Goal: Contribute content: Add original content to the website for others to see

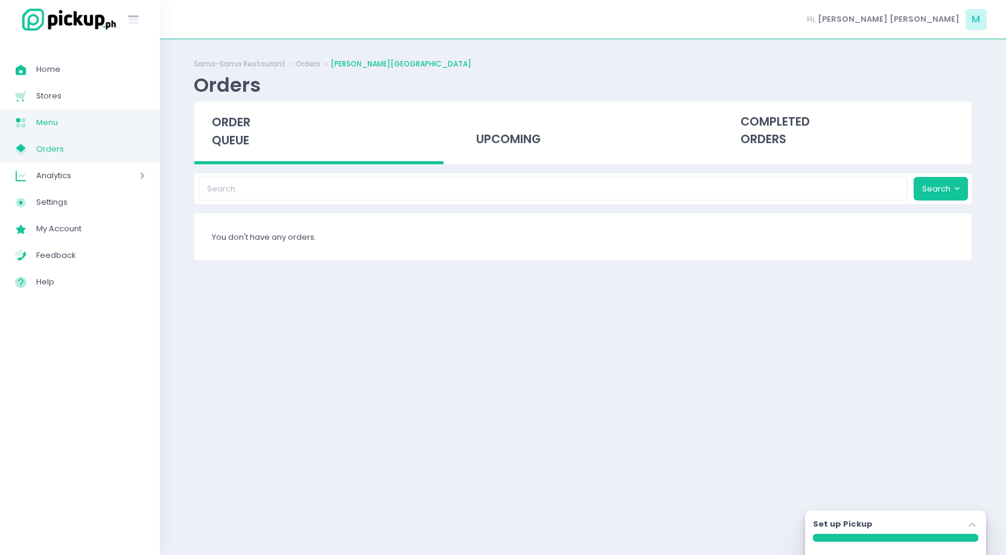
click at [56, 126] on span "Menu" at bounding box center [90, 123] width 109 height 16
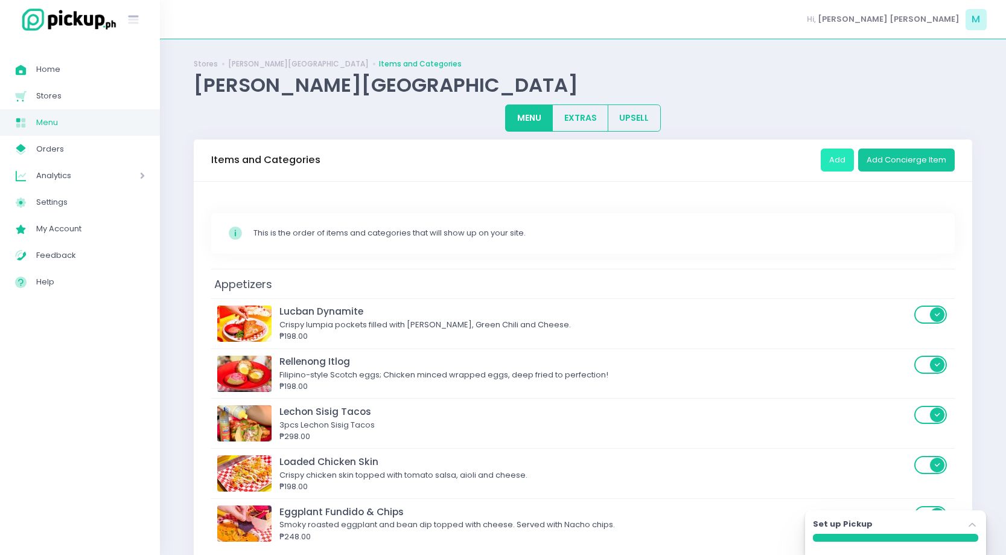
click at [835, 164] on button "Add" at bounding box center [837, 160] width 33 height 23
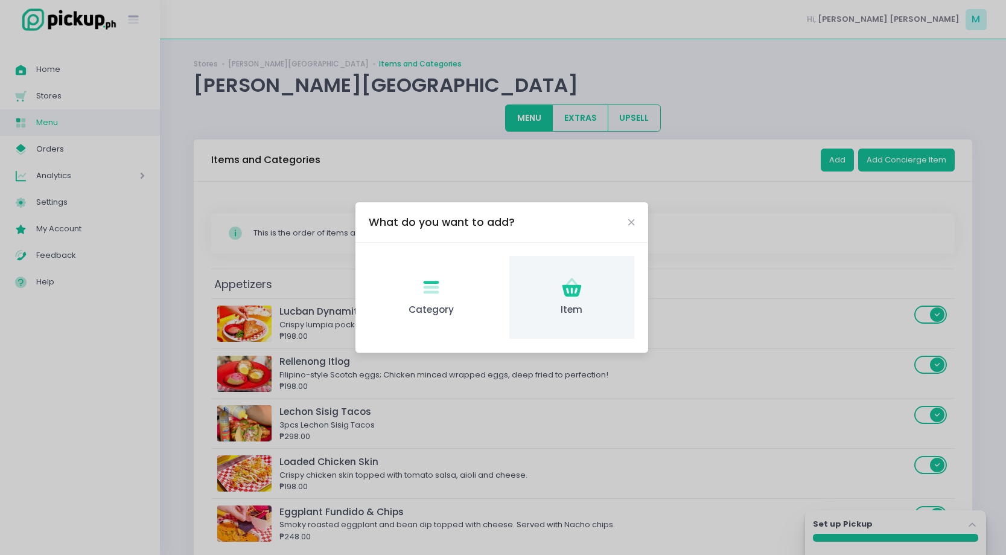
click at [570, 288] on icon "Item Created with Sketch." at bounding box center [572, 288] width 24 height 24
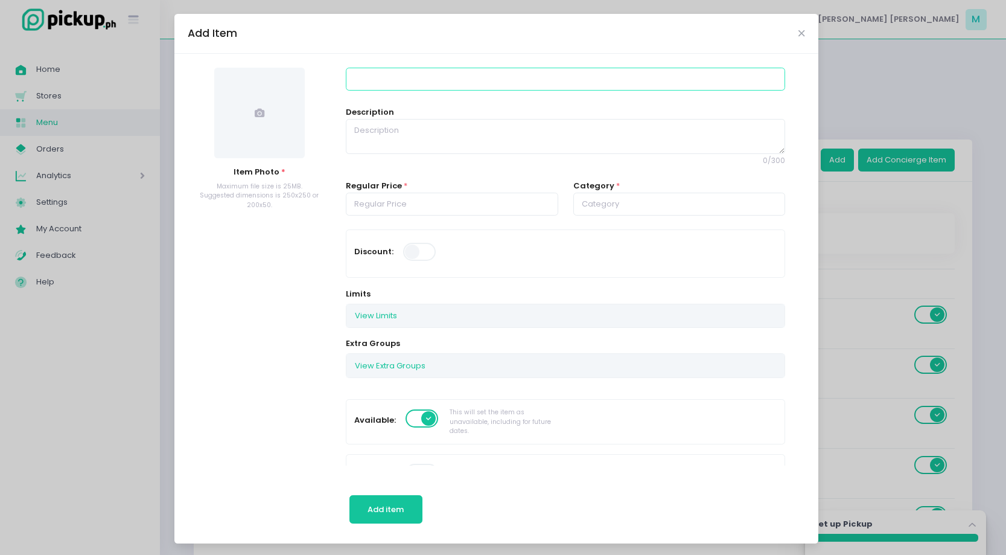
click at [418, 82] on input at bounding box center [565, 79] width 439 height 23
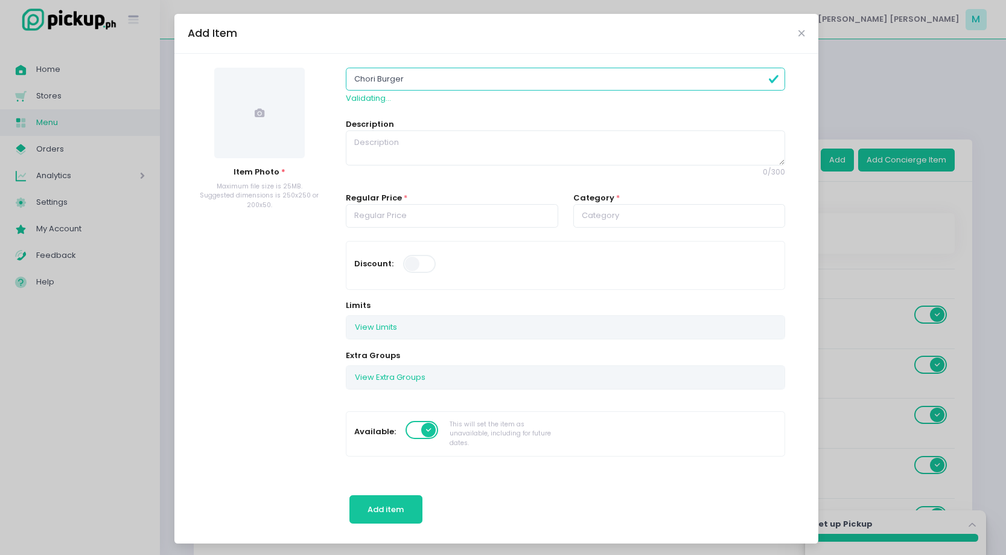
type input "Chori Burger"
click at [387, 156] on textarea at bounding box center [565, 147] width 439 height 35
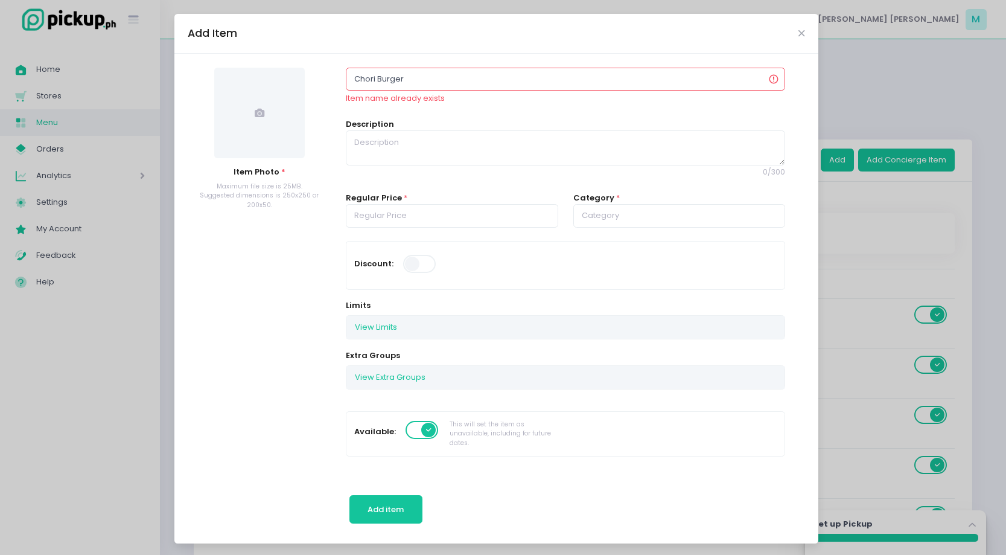
click at [264, 123] on span at bounding box center [259, 113] width 91 height 91
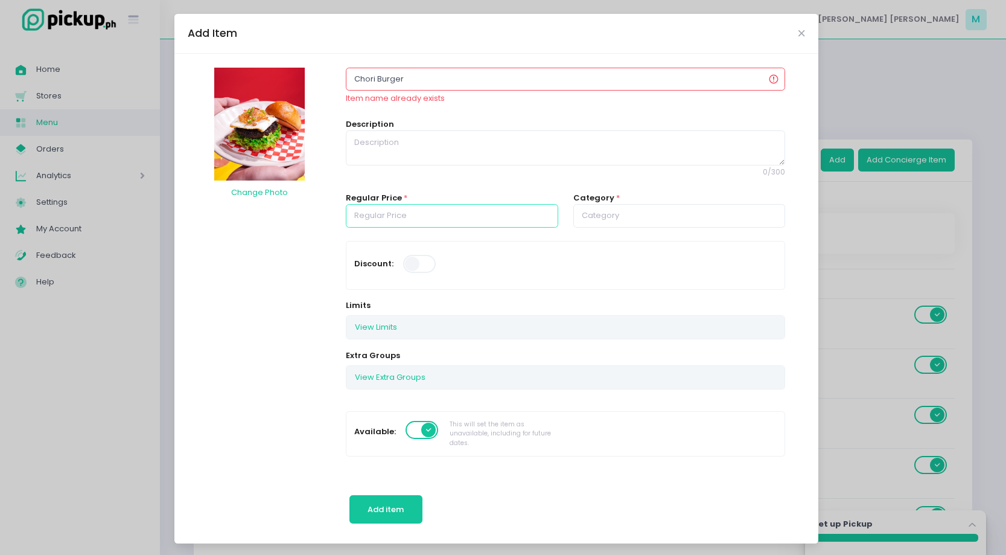
click at [402, 215] on input "number" at bounding box center [452, 215] width 212 height 23
type input "228.00"
click at [397, 500] on button "Add item" at bounding box center [386, 509] width 73 height 29
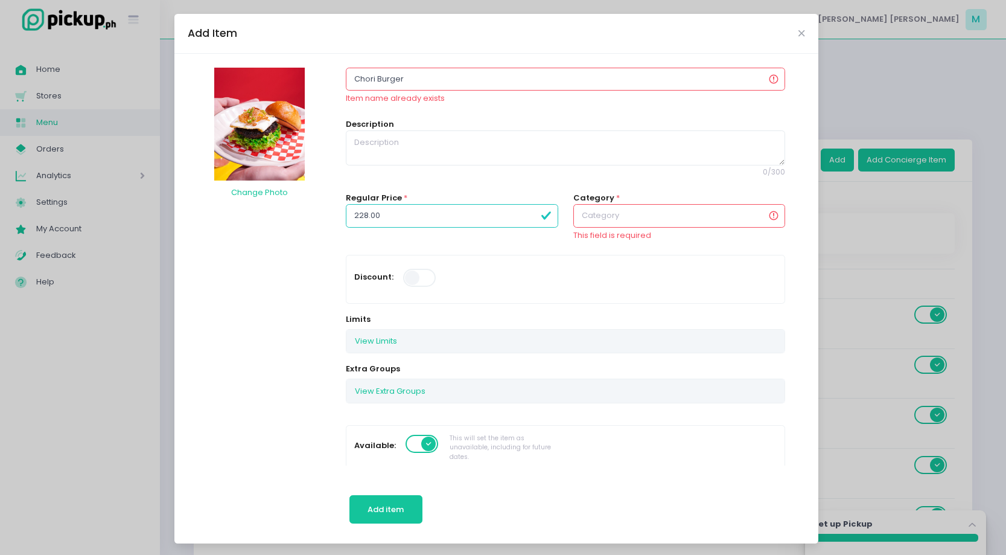
click at [671, 223] on input "text" at bounding box center [679, 215] width 212 height 23
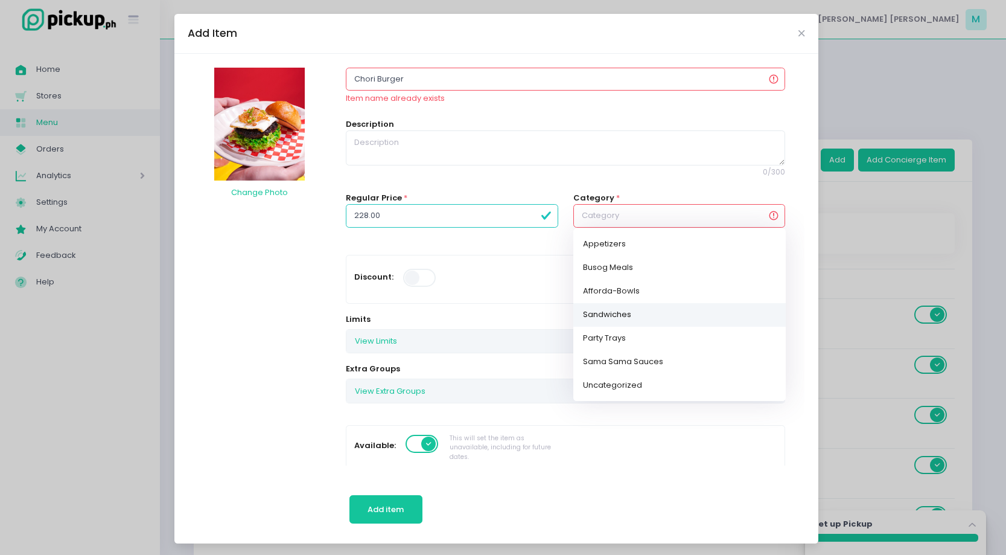
click at [633, 318] on link "Sandwiches" at bounding box center [679, 314] width 212 height 24
type input "Sandwiches"
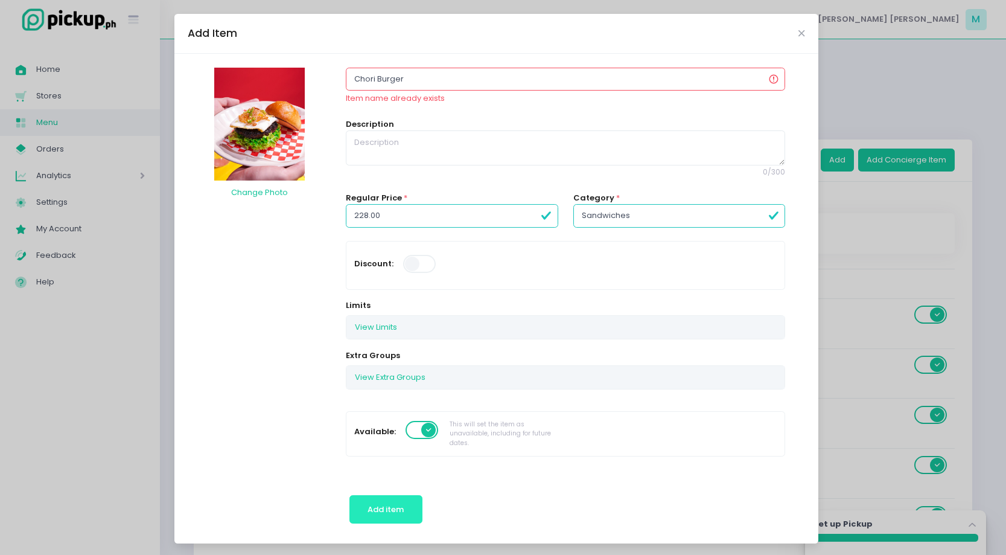
click at [390, 502] on button "Add item" at bounding box center [386, 509] width 73 height 29
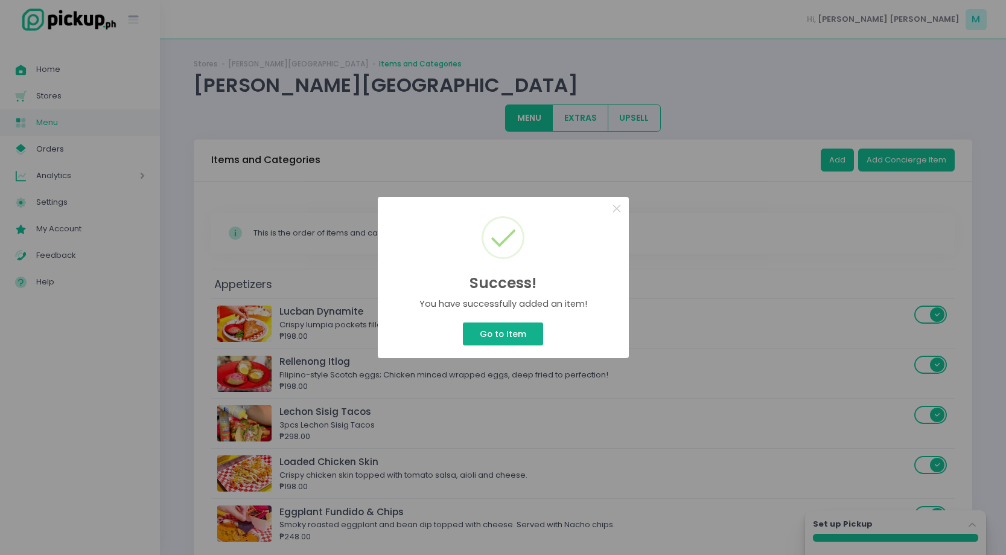
click at [503, 336] on button "Go to Item" at bounding box center [503, 333] width 80 height 23
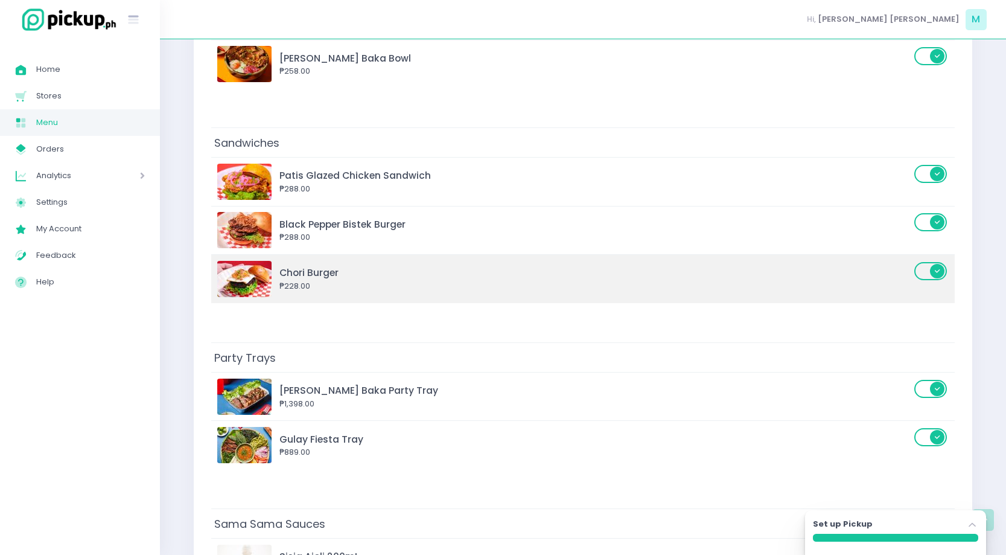
click at [446, 275] on div "Chori Burger" at bounding box center [594, 273] width 631 height 14
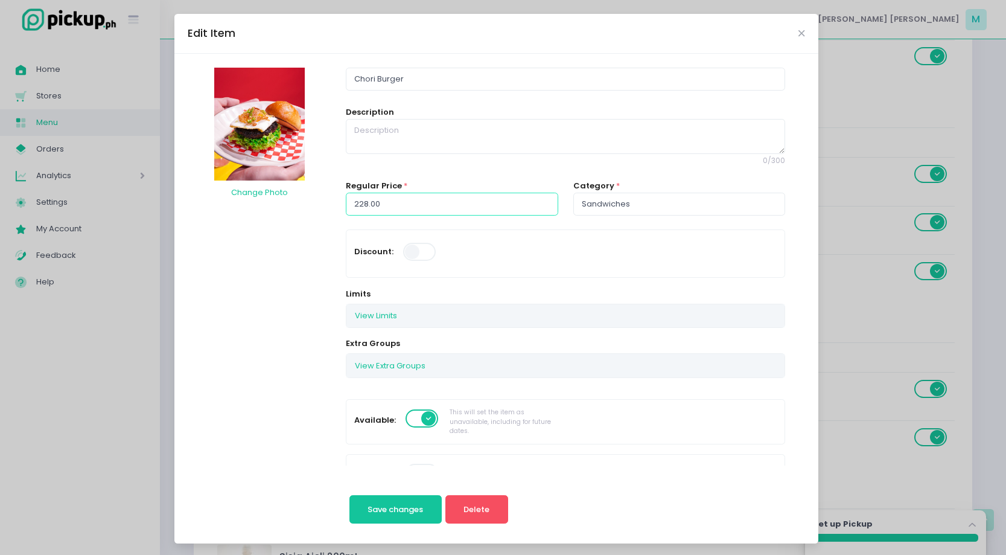
click at [363, 203] on input "228.00" at bounding box center [452, 204] width 212 height 23
click at [417, 515] on button "Save changes" at bounding box center [396, 509] width 92 height 29
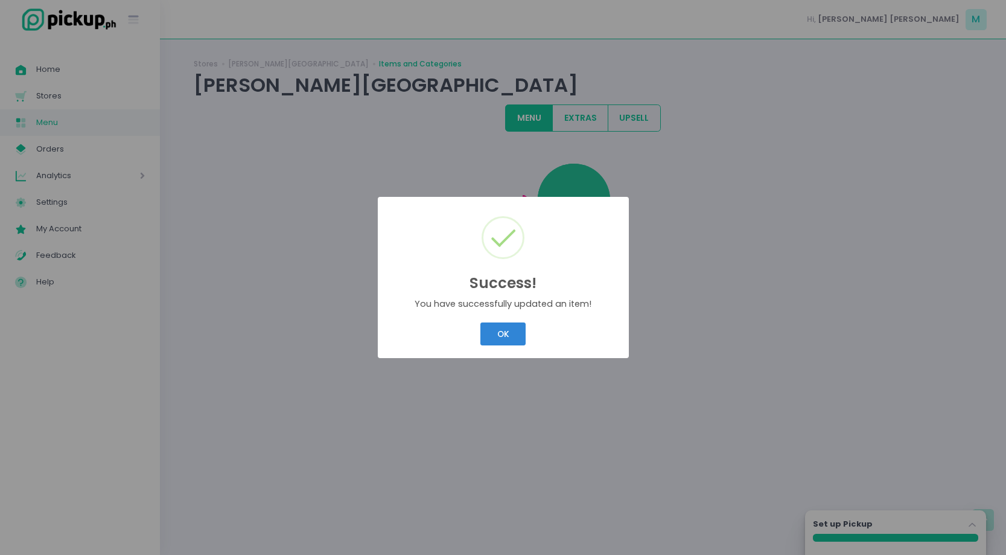
scroll to position [0, 0]
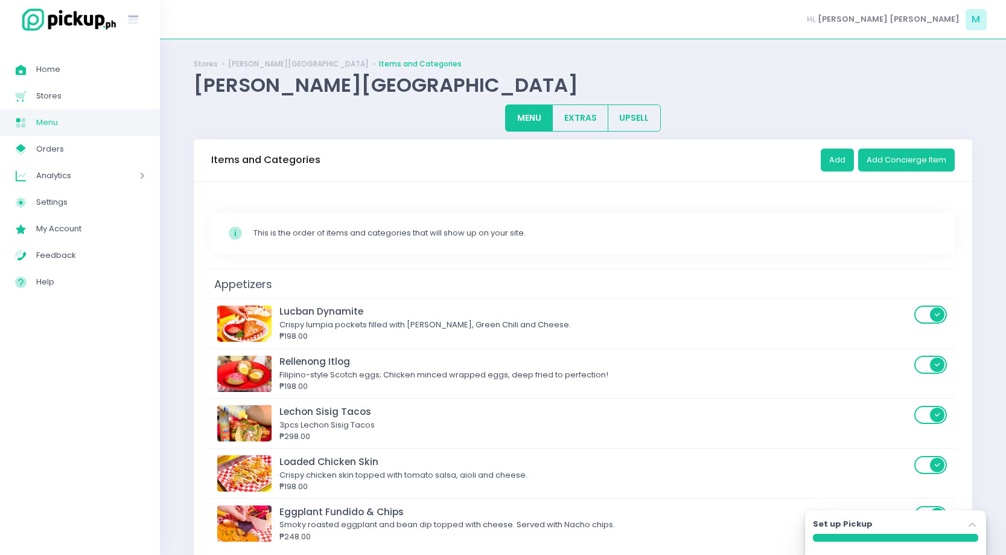
click at [513, 334] on div "Success! × You have successfully updated an item! OK Cancel" at bounding box center [503, 277] width 1006 height 555
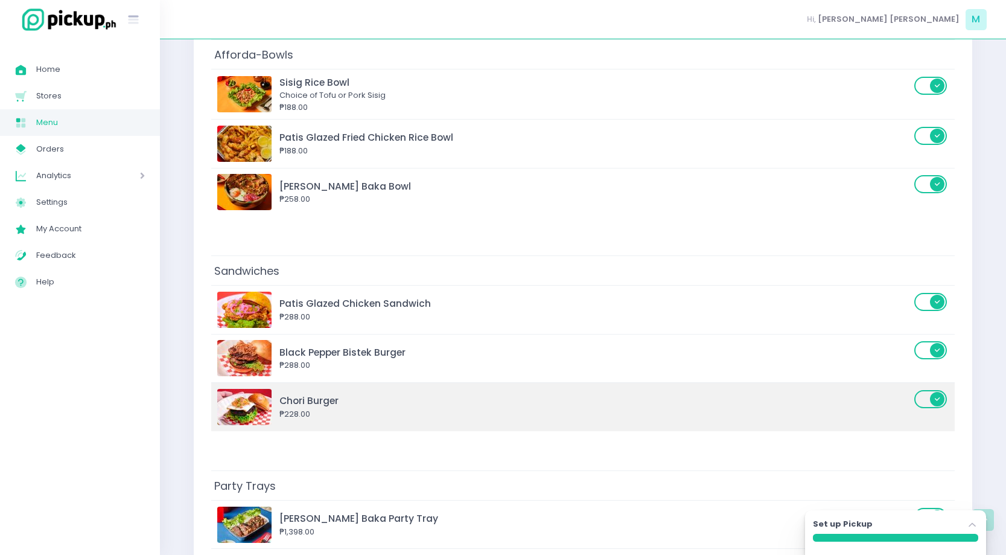
scroll to position [793, 0]
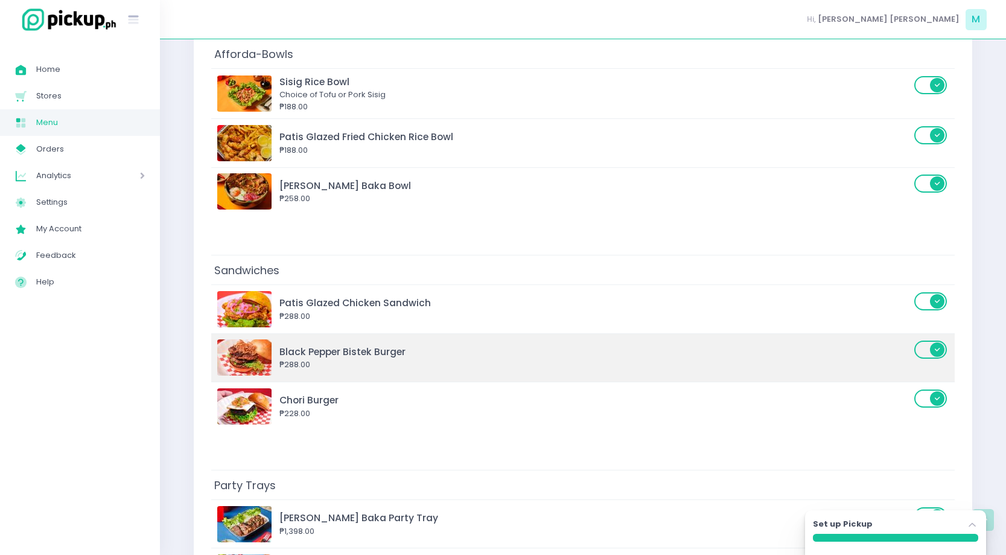
click at [587, 355] on div "Black Pepper Bistek Burger" at bounding box center [594, 352] width 631 height 14
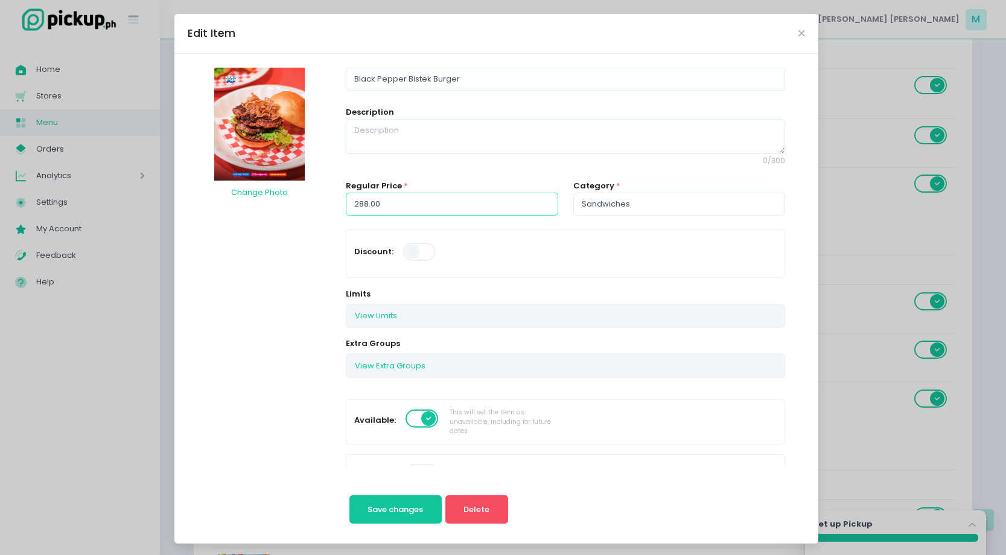
click at [363, 199] on input "288.00" at bounding box center [452, 204] width 212 height 23
type input "258.00"
click at [417, 511] on span "Save changes" at bounding box center [396, 508] width 56 height 11
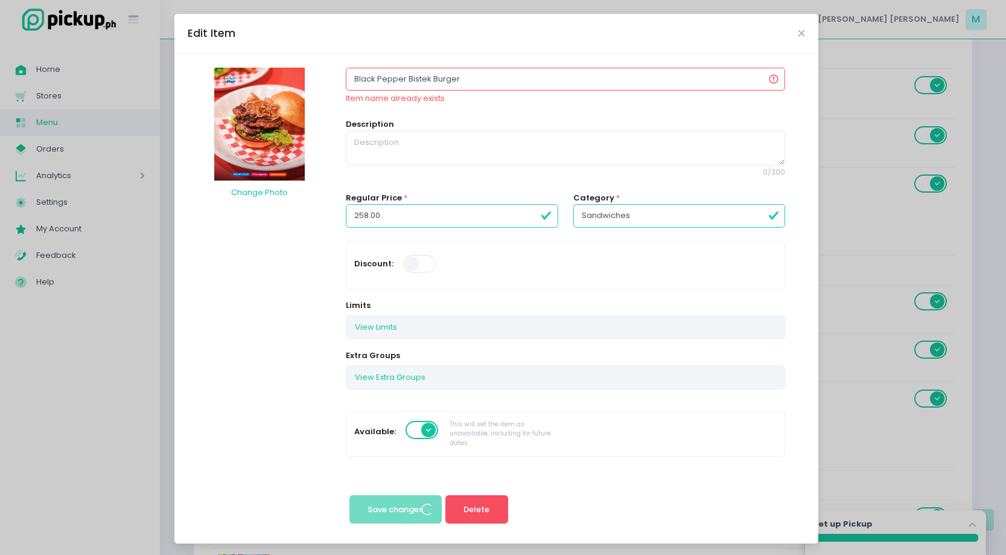
scroll to position [0, 0]
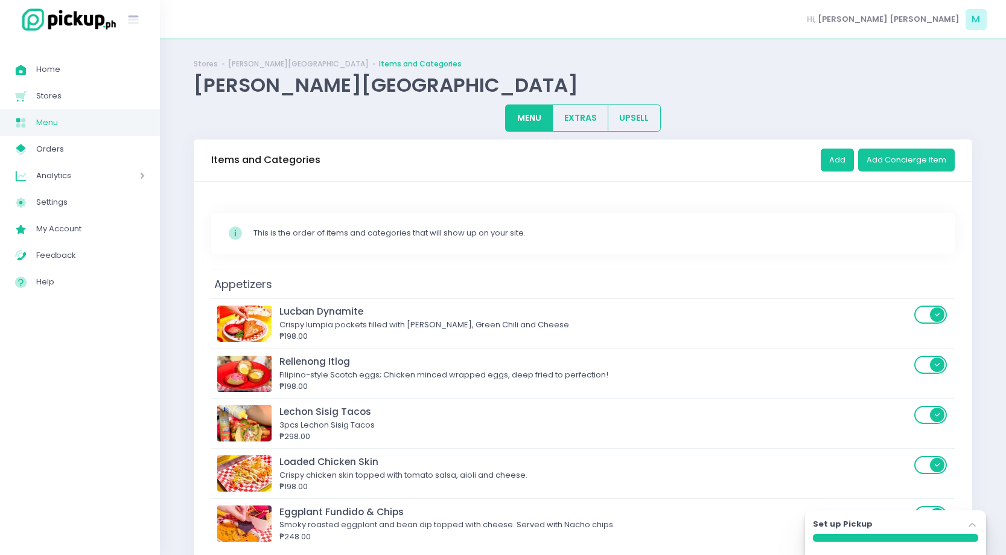
click at [501, 334] on div "₱198.00" at bounding box center [594, 336] width 631 height 12
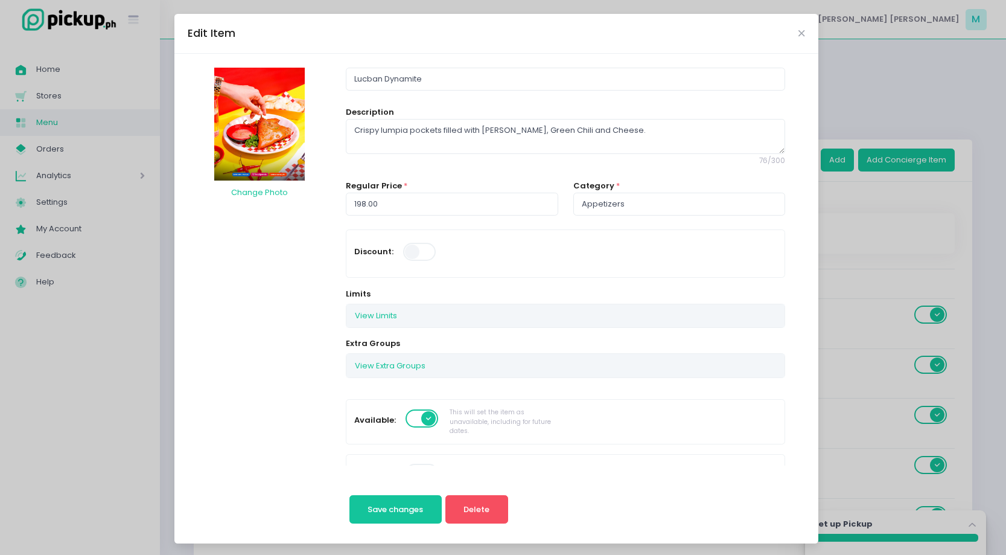
scroll to position [360, 0]
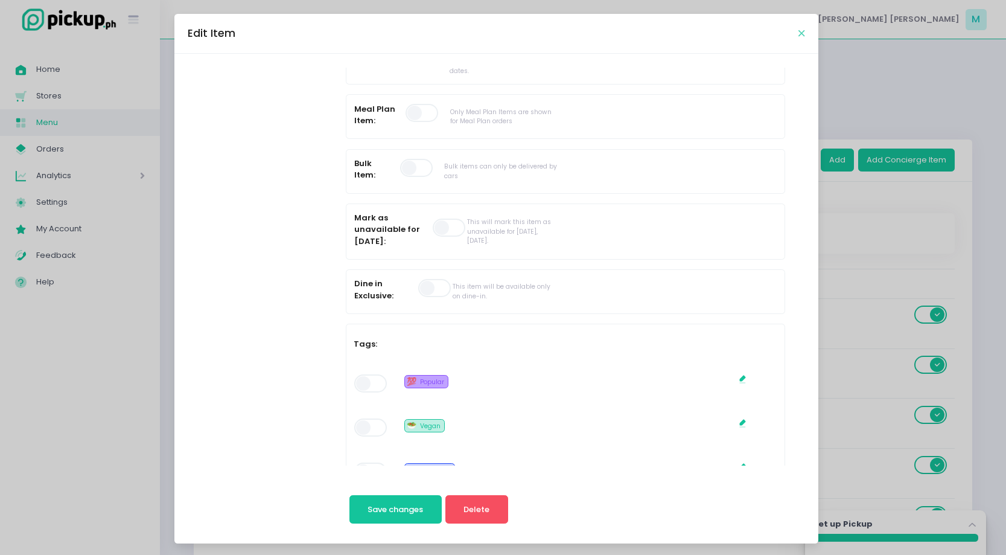
click at [799, 34] on icon "Close" at bounding box center [802, 33] width 6 height 9
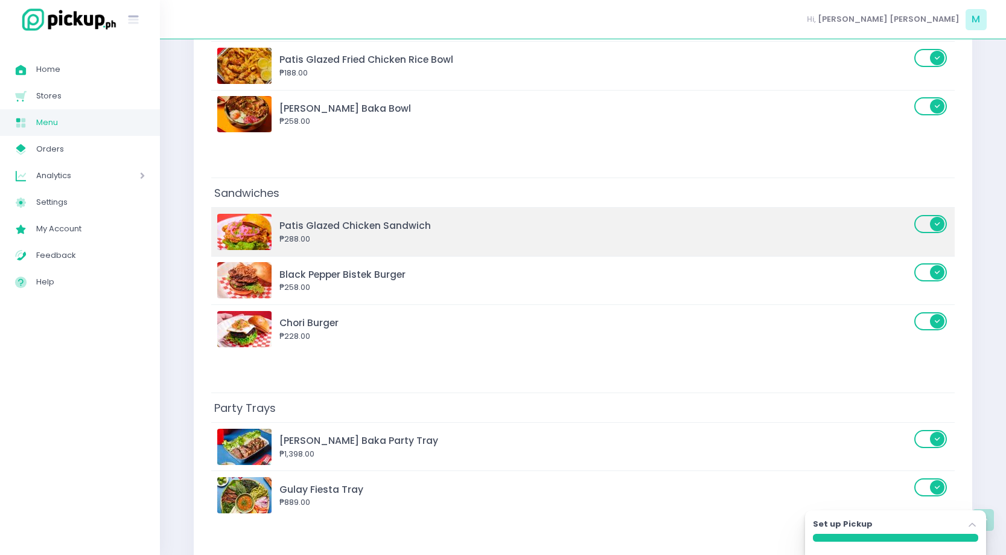
scroll to position [871, 0]
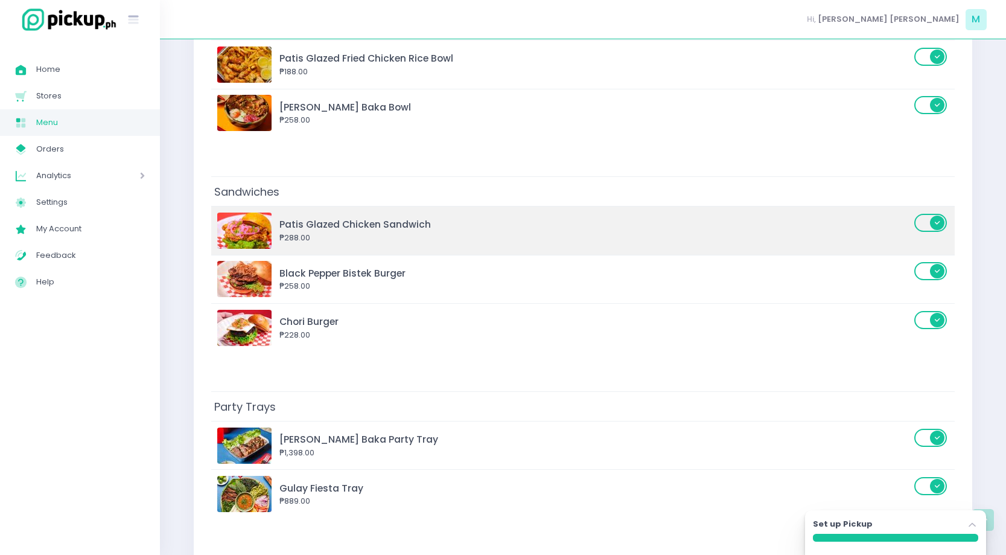
click at [663, 224] on div "Patis Glazed Chicken Sandwich" at bounding box center [594, 224] width 631 height 14
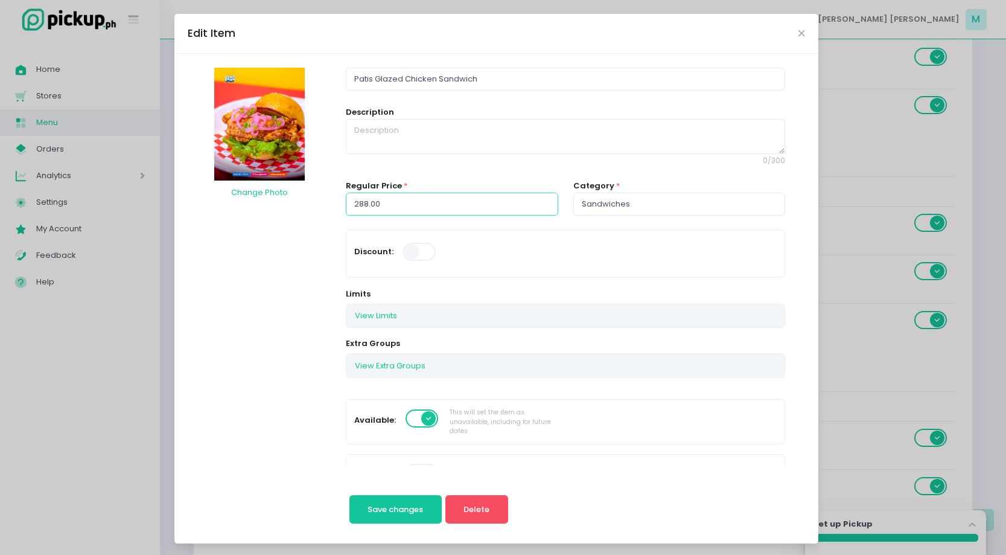
click at [365, 204] on input "288.00" at bounding box center [452, 204] width 212 height 23
type input "228.00"
click at [412, 506] on span "Save changes" at bounding box center [396, 508] width 56 height 11
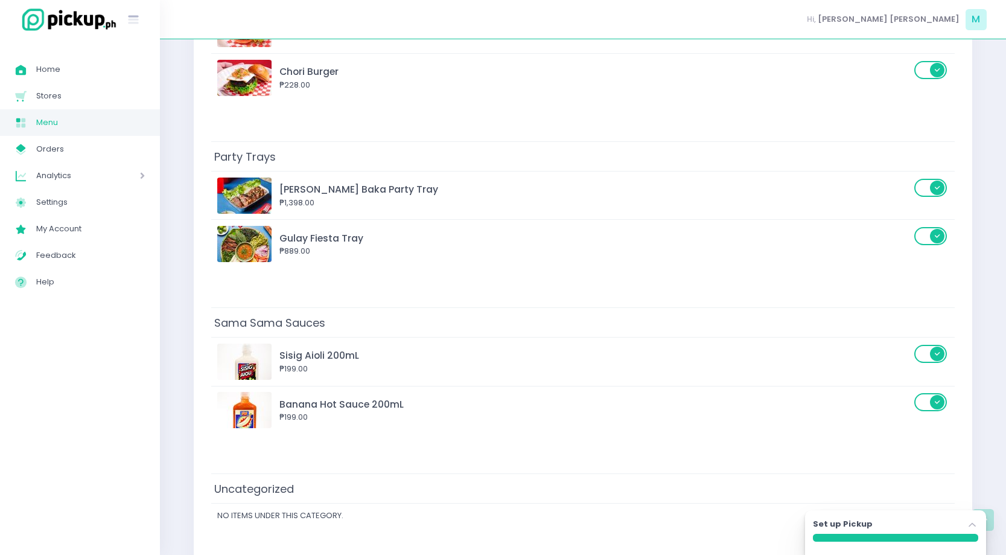
scroll to position [1161, 0]
